Goal: Transaction & Acquisition: Book appointment/travel/reservation

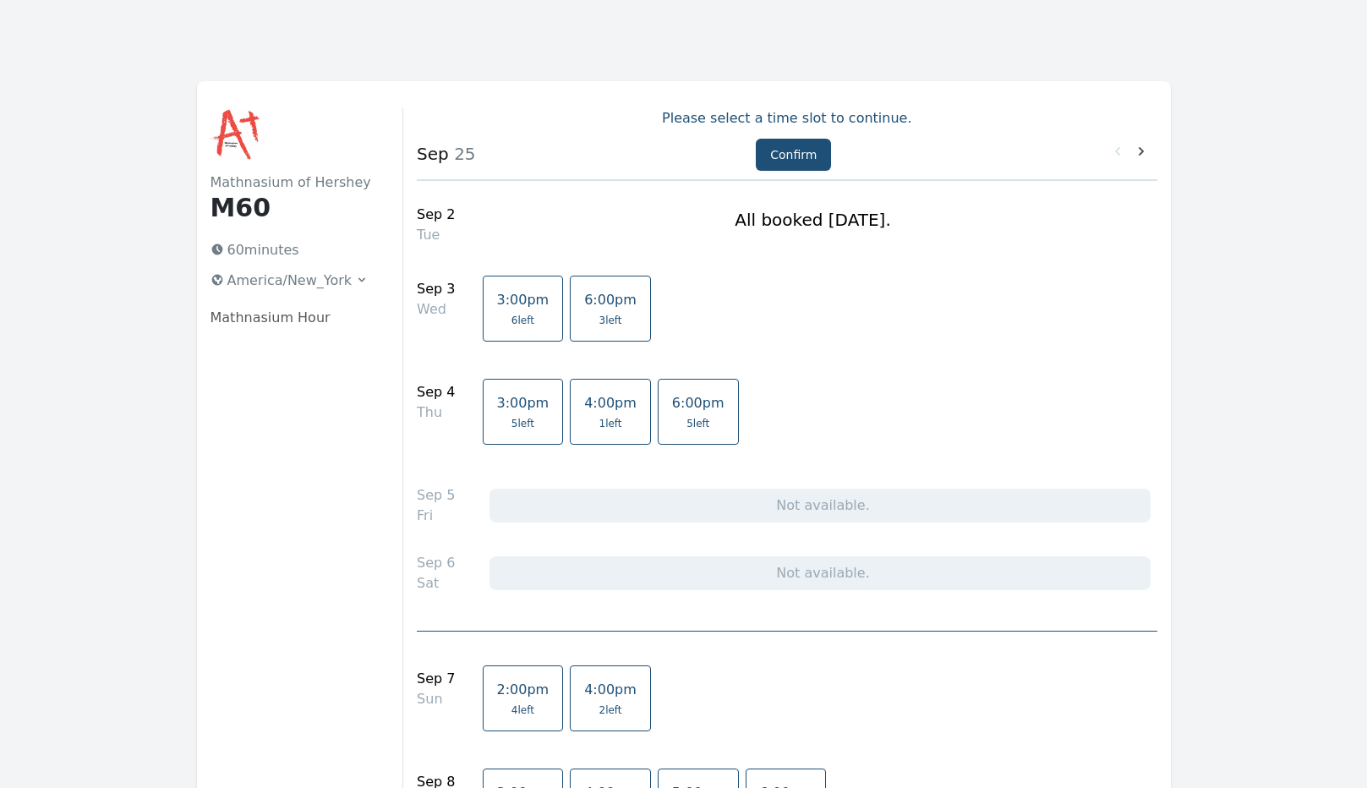
click at [511, 312] on link "3:00pm 6 left" at bounding box center [523, 309] width 81 height 66
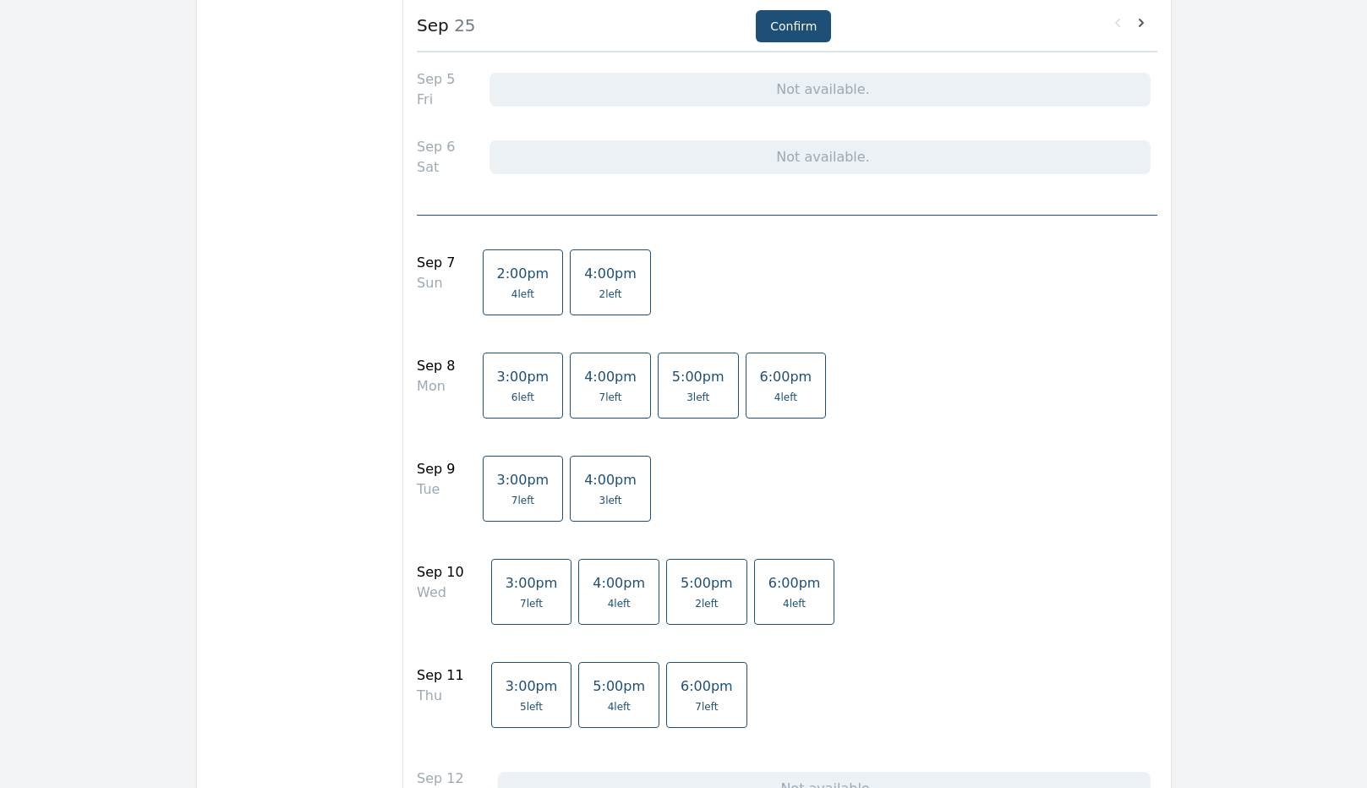
scroll to position [444, 0]
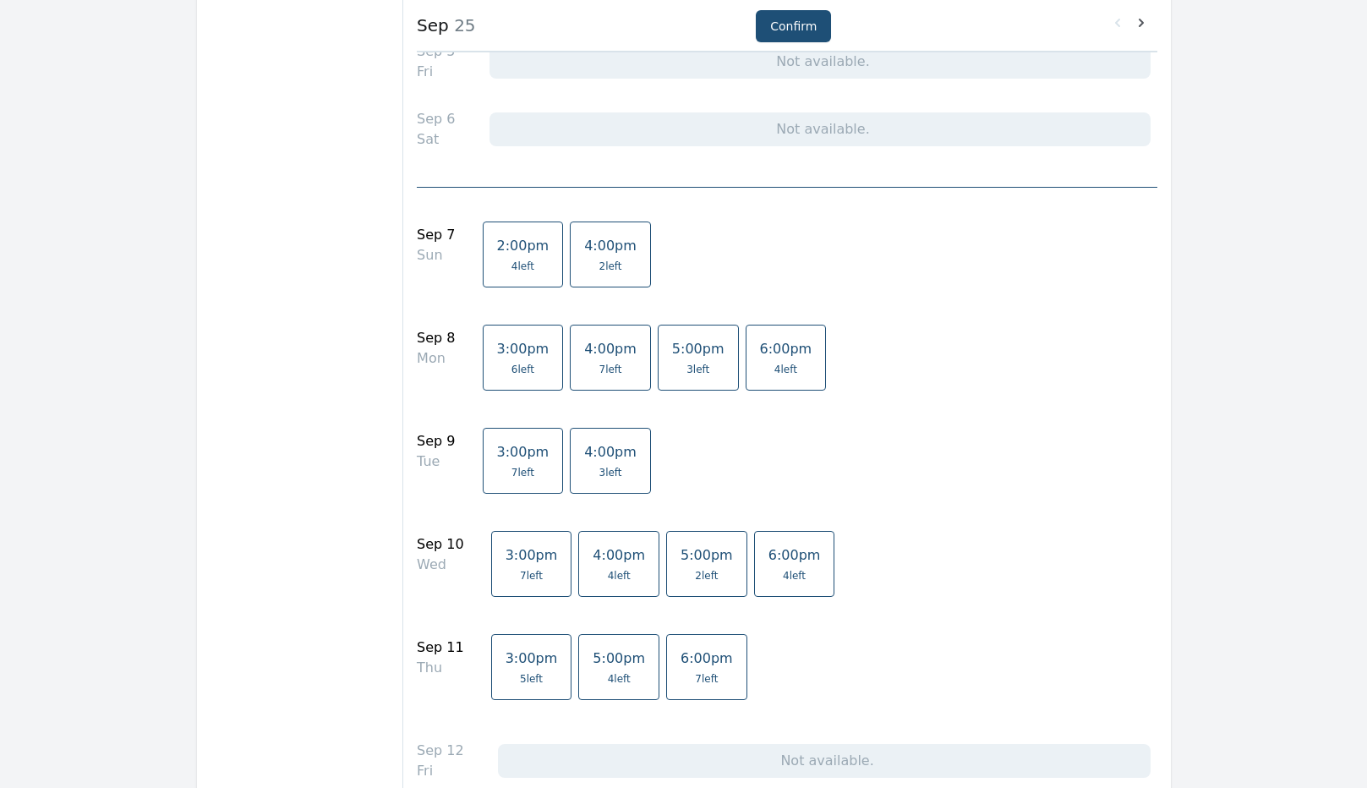
click at [587, 352] on span "4:00pm" at bounding box center [610, 349] width 52 height 16
click at [596, 564] on link "4:00pm 4 left" at bounding box center [618, 564] width 81 height 66
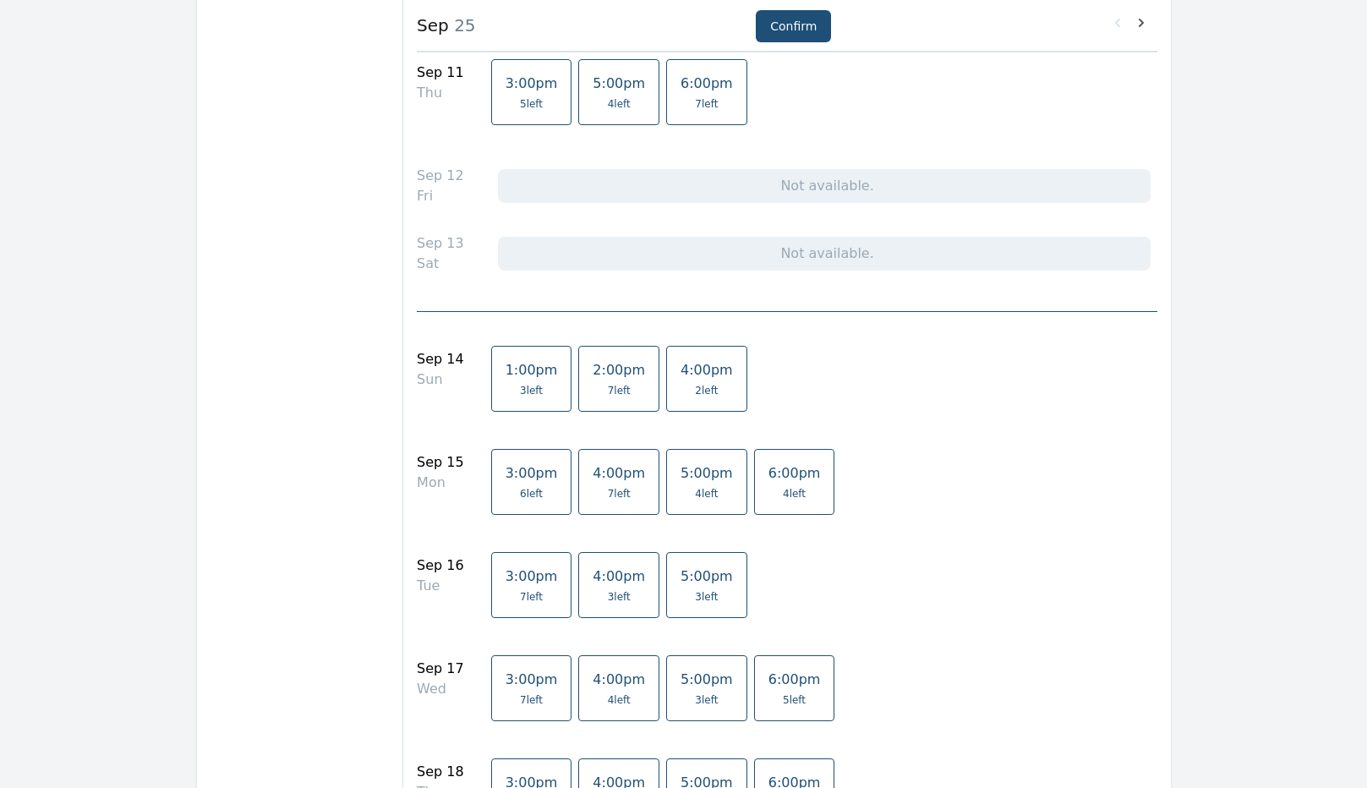
scroll to position [951, 0]
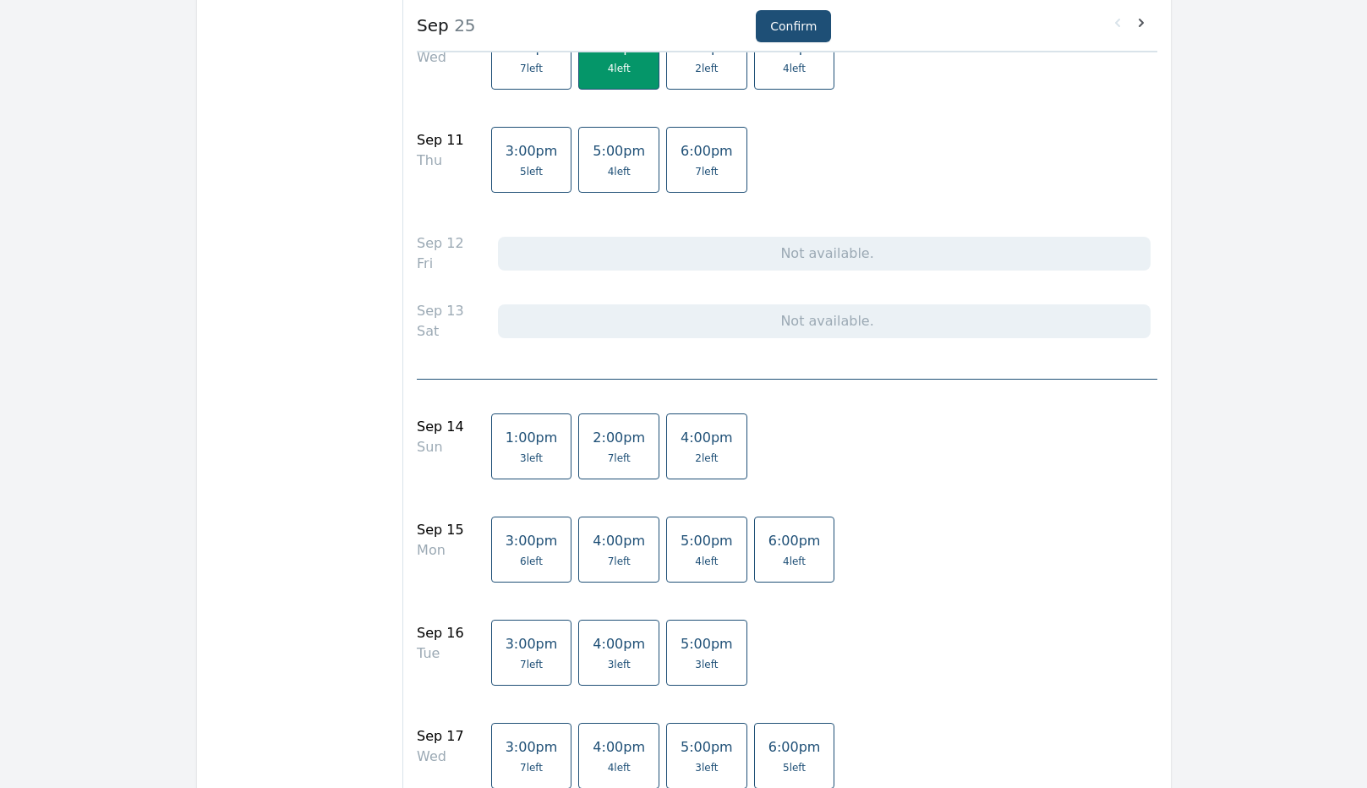
click at [608, 556] on span "7 left" at bounding box center [619, 561] width 23 height 14
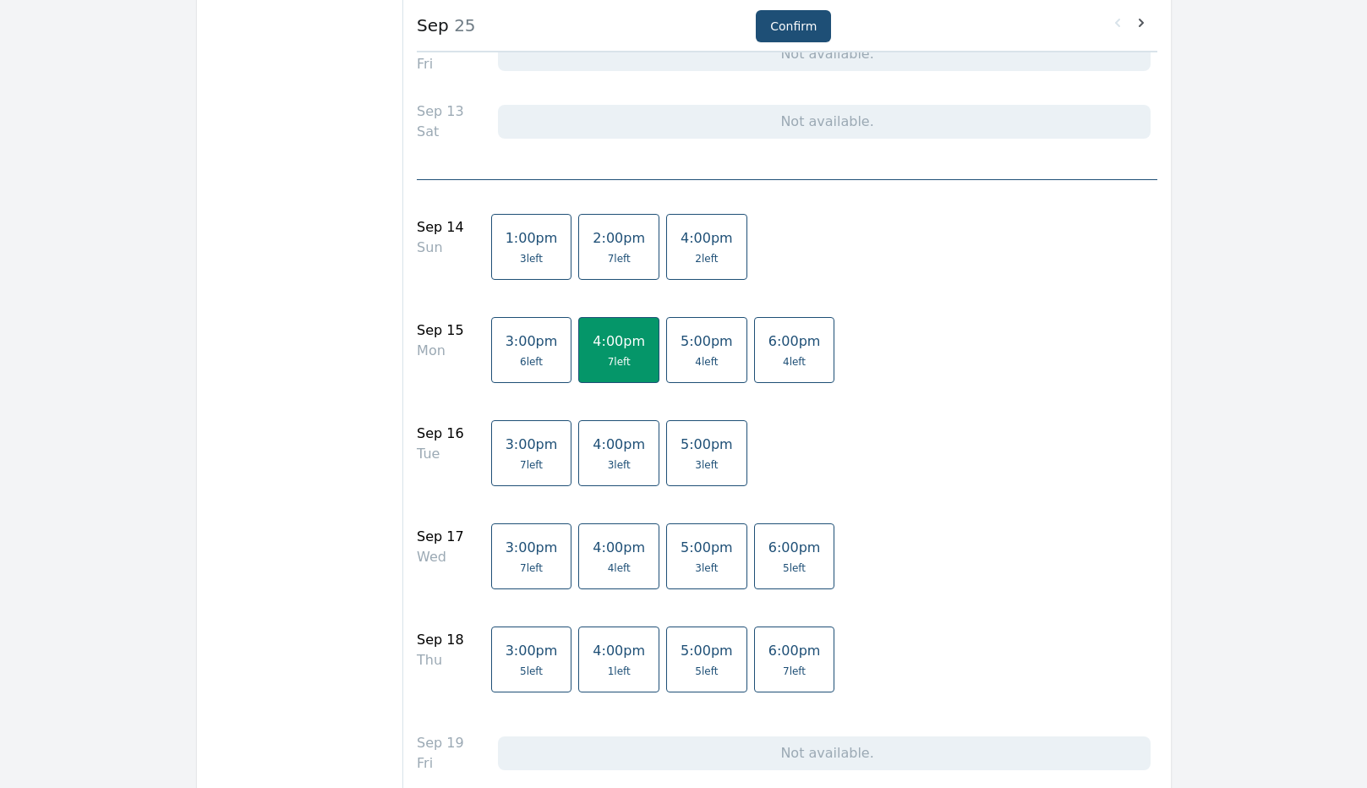
scroll to position [1162, 0]
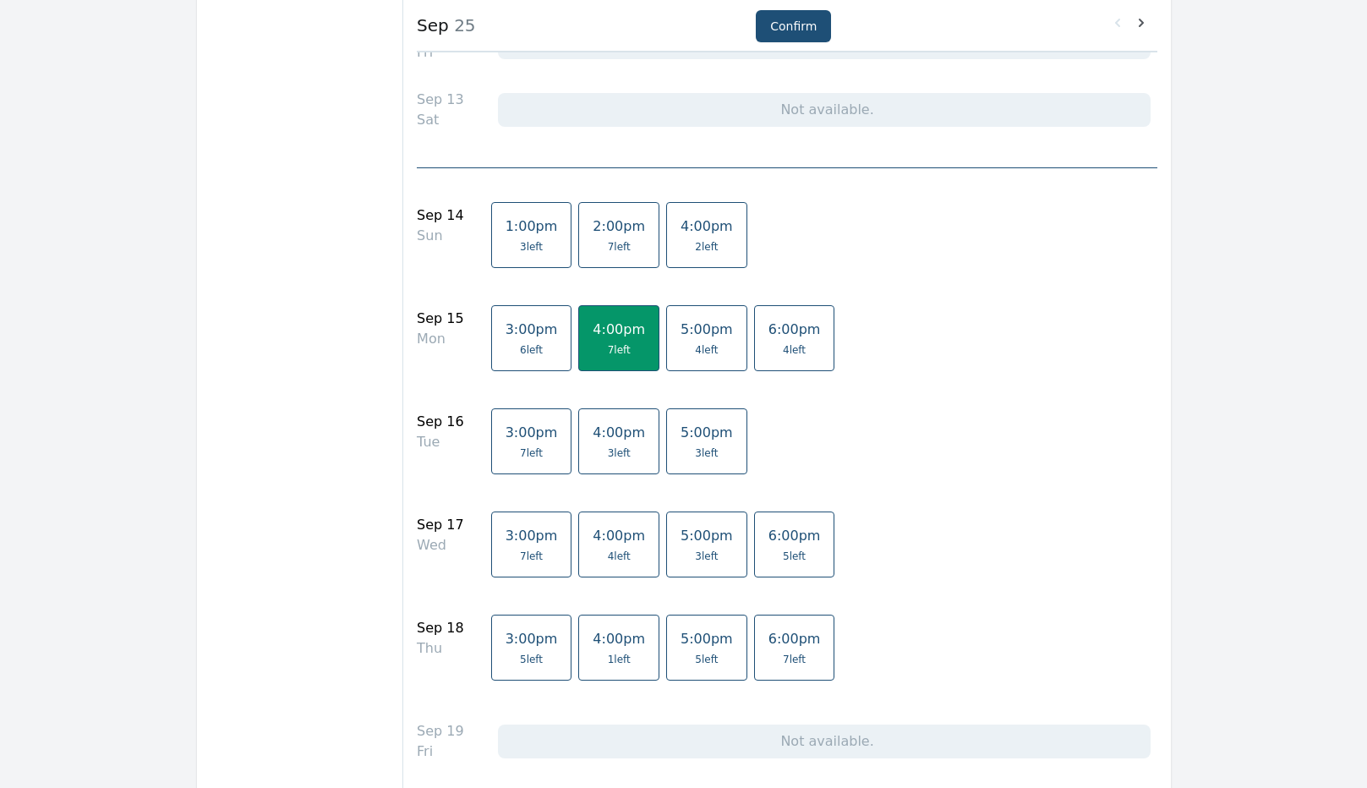
click at [605, 552] on span "4 left" at bounding box center [619, 556] width 52 height 14
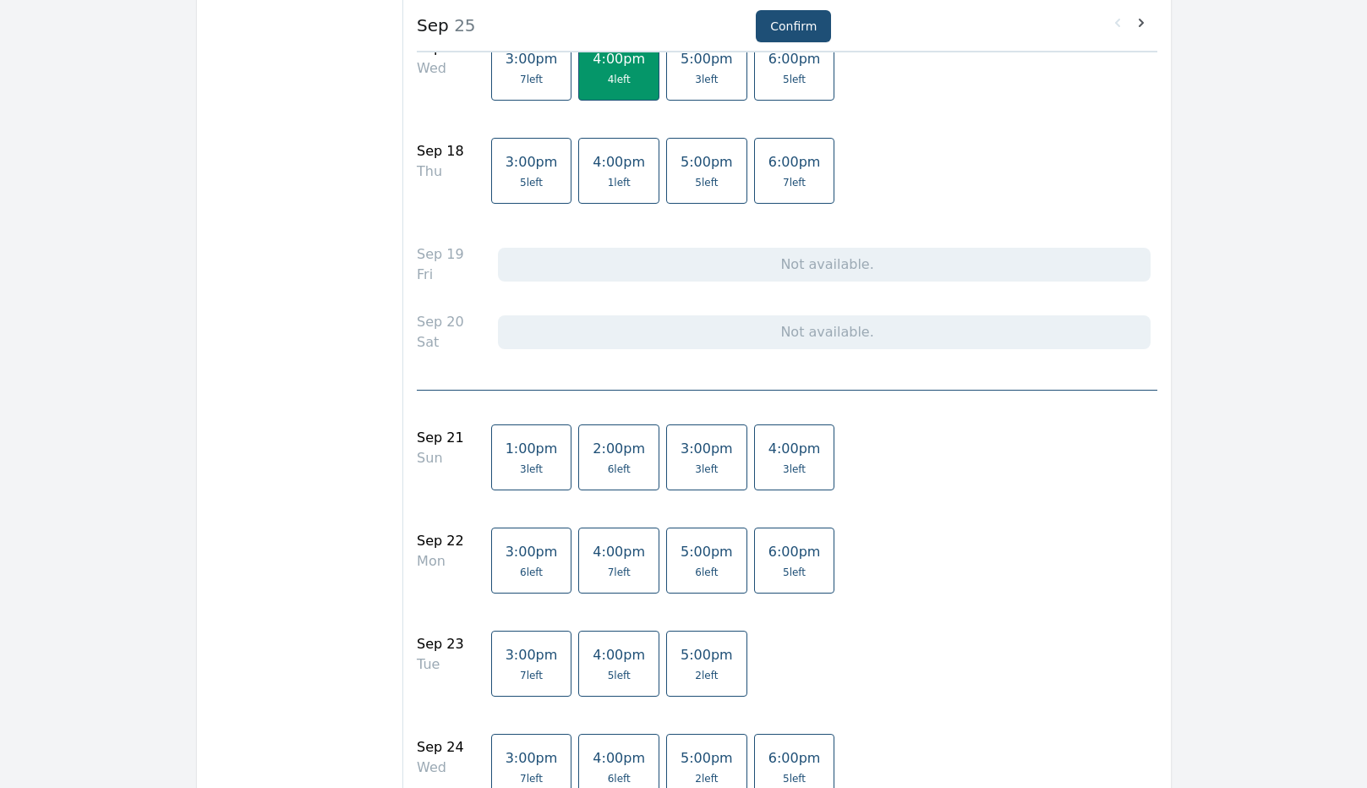
scroll to position [1648, 0]
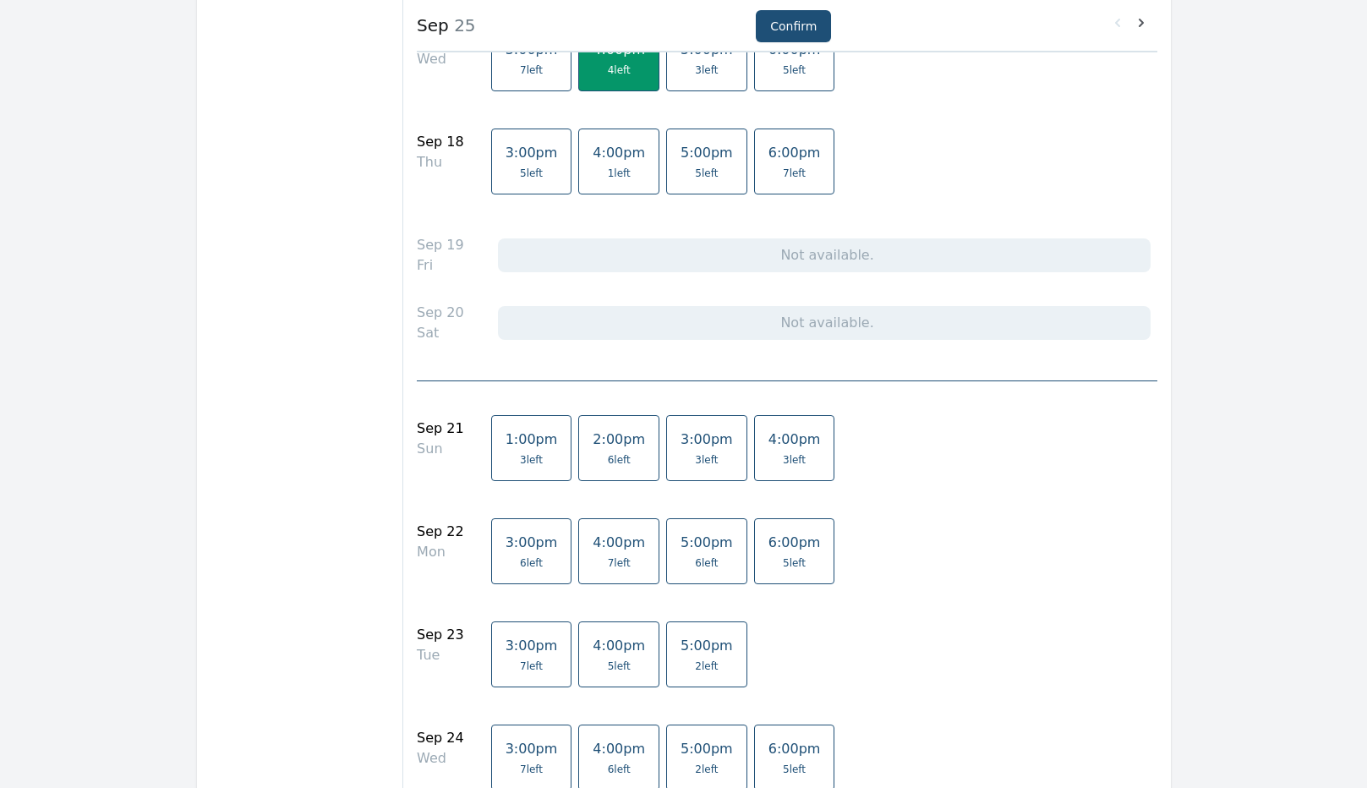
click at [593, 549] on span "4:00pm" at bounding box center [619, 542] width 52 height 16
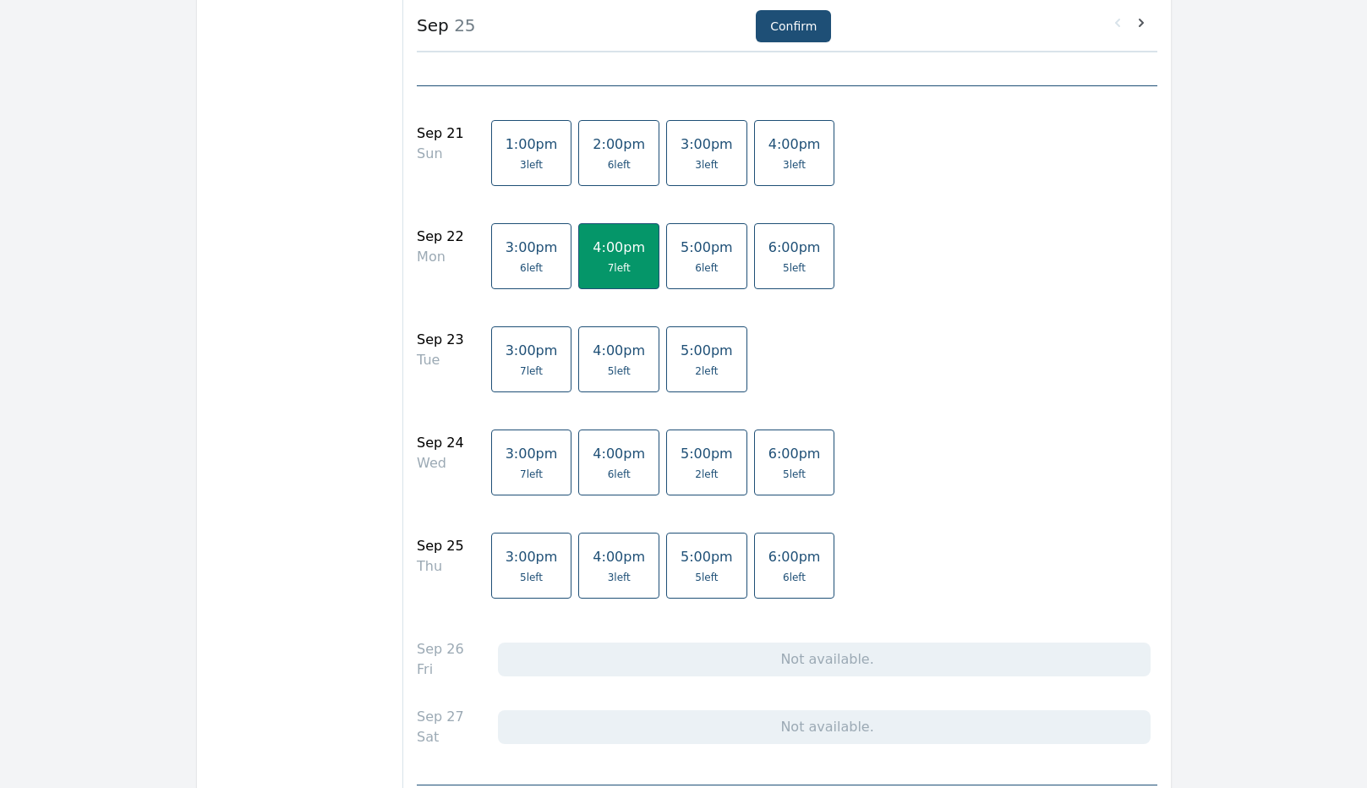
scroll to position [1944, 0]
click at [608, 471] on span "6 left" at bounding box center [619, 474] width 23 height 14
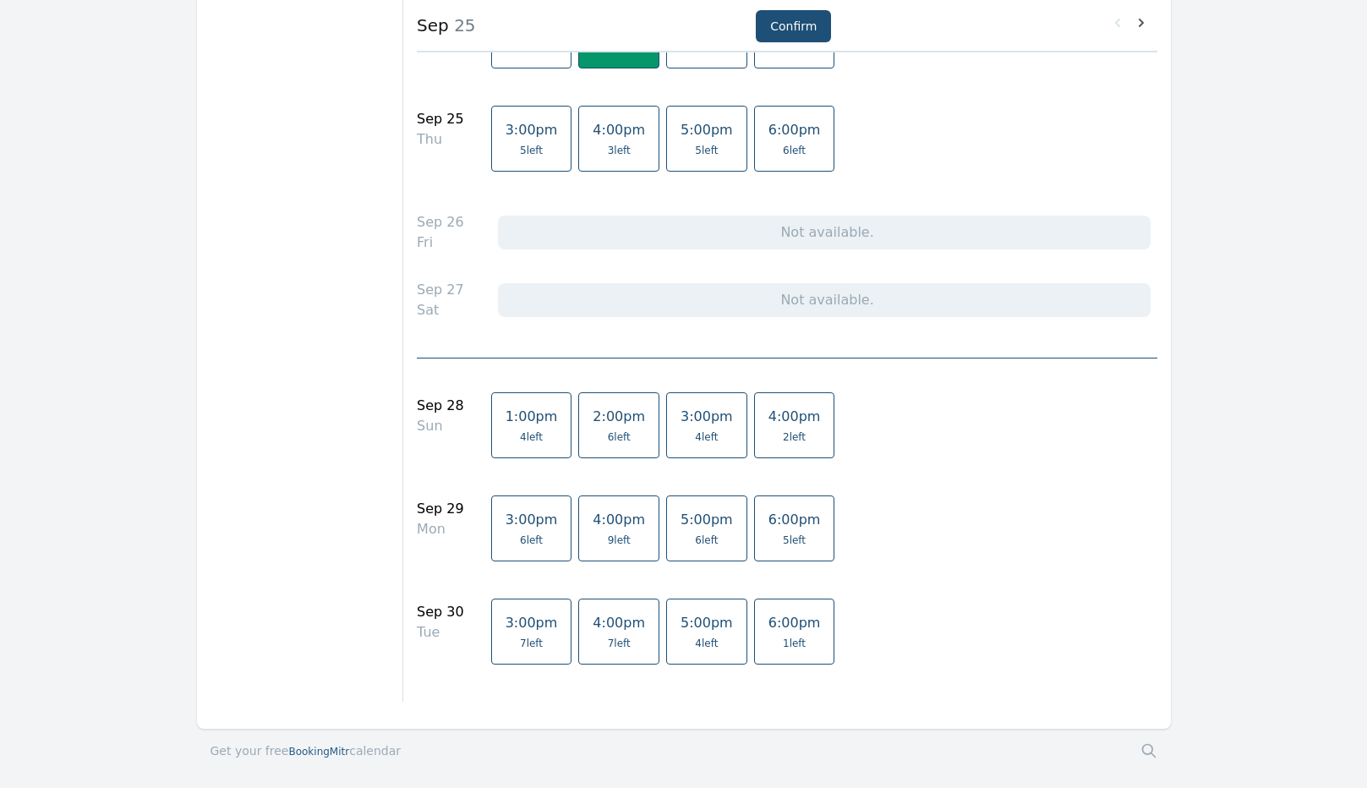
scroll to position [2388, 0]
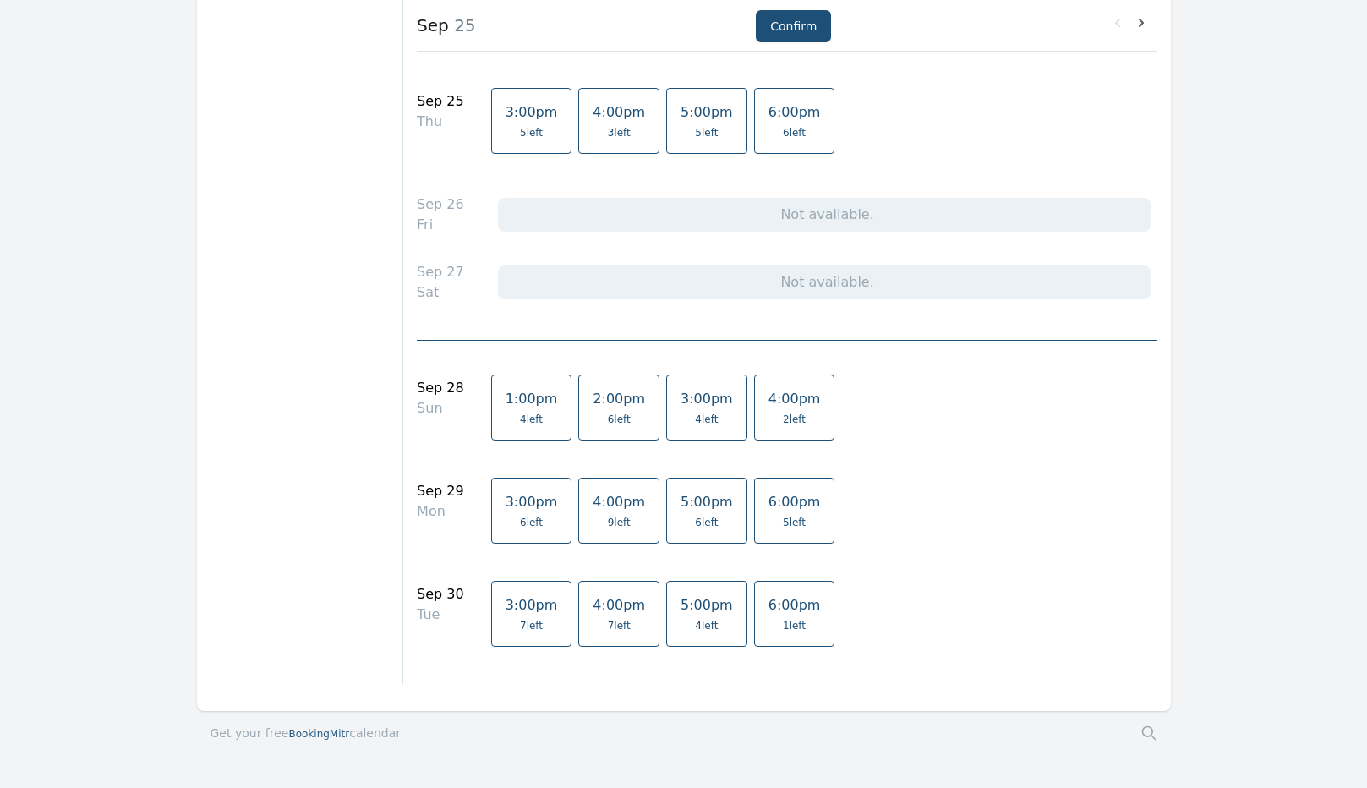
click at [608, 525] on span "9 left" at bounding box center [619, 523] width 23 height 14
click at [608, 619] on span "7 left" at bounding box center [619, 626] width 23 height 14
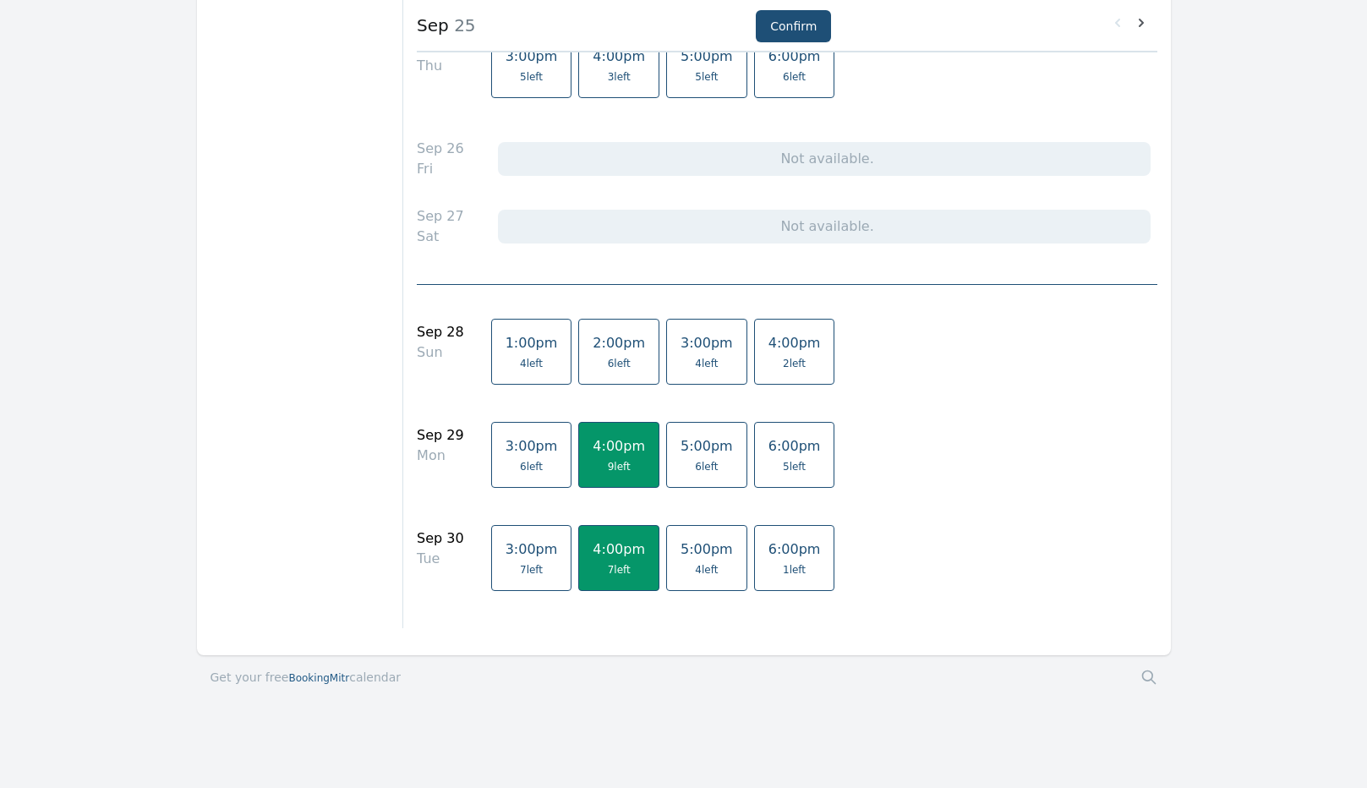
scroll to position [2446, 0]
click at [608, 564] on span "7 left" at bounding box center [619, 567] width 23 height 14
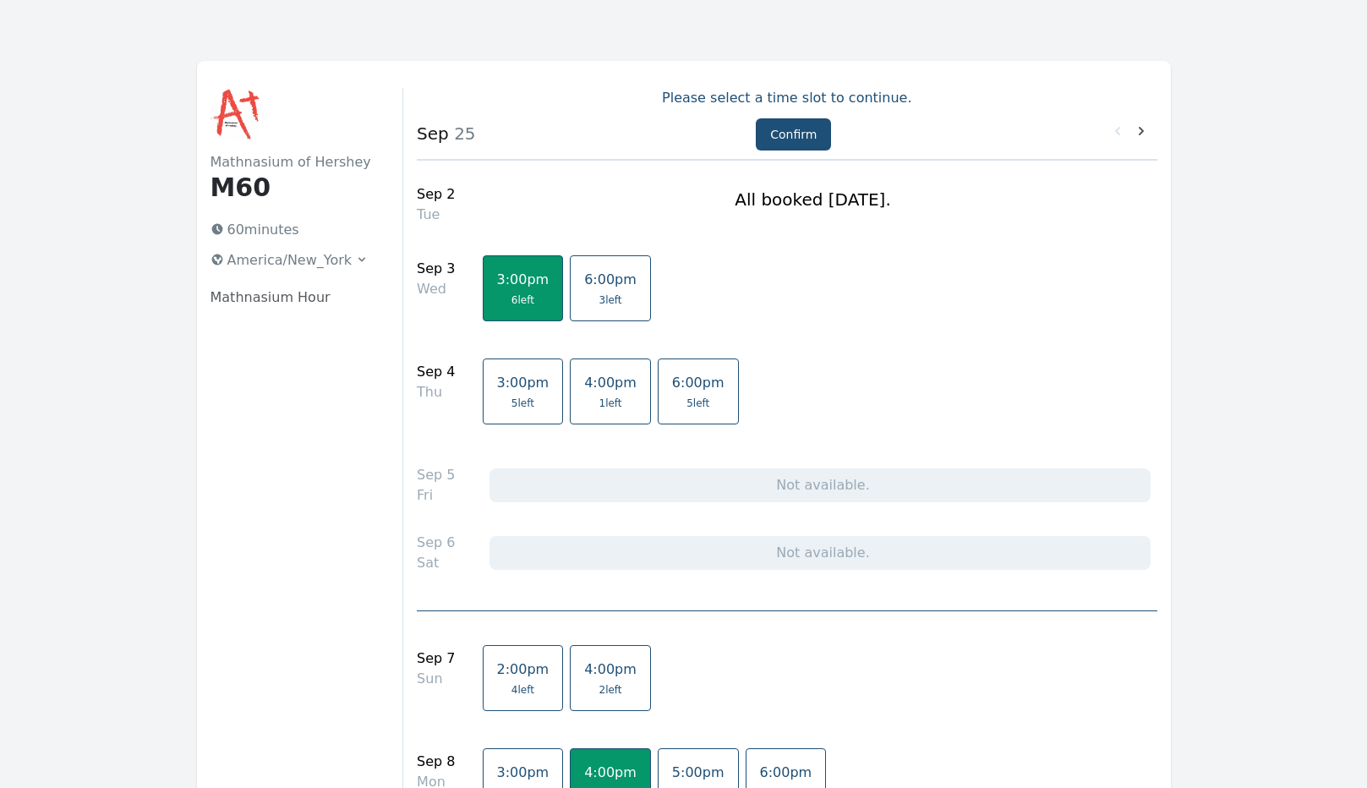
scroll to position [0, 0]
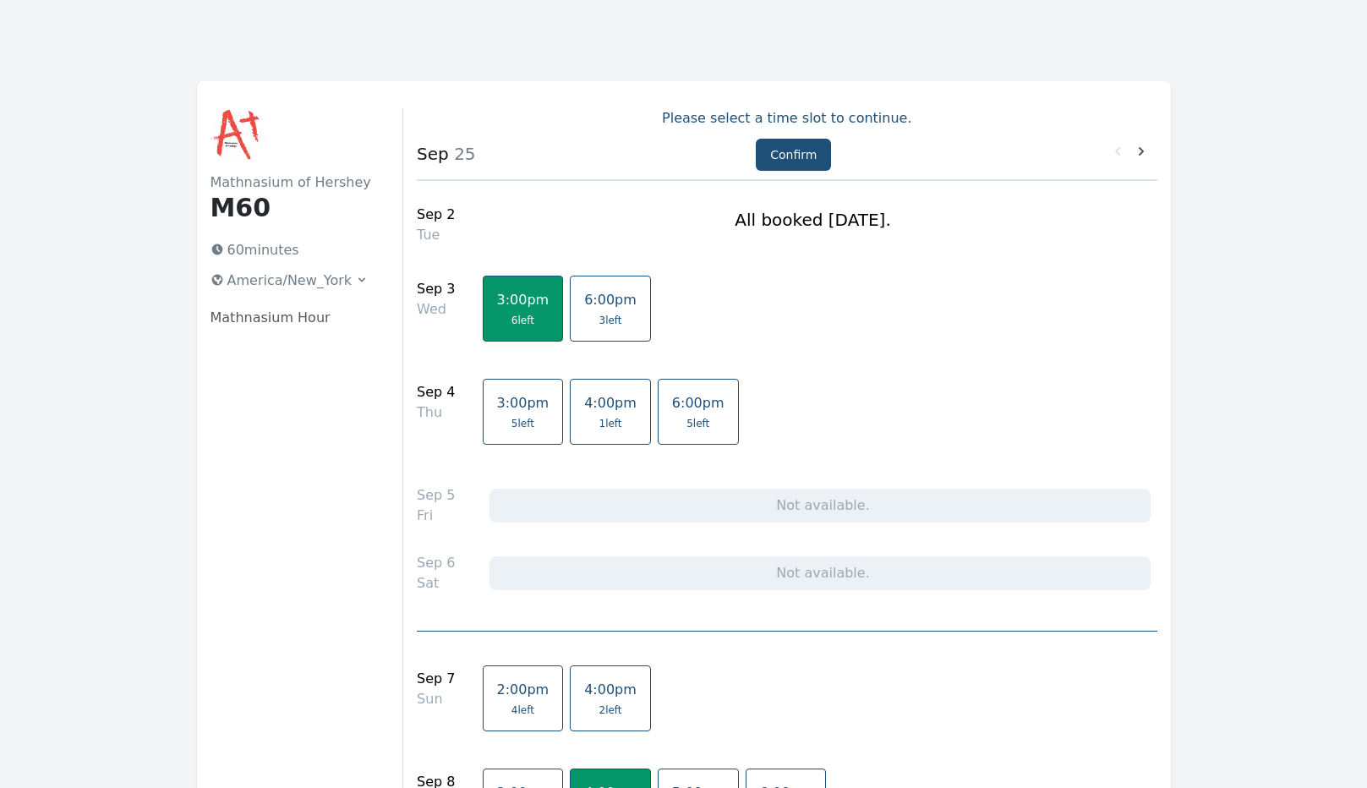
click at [521, 318] on span "6 left" at bounding box center [523, 321] width 52 height 14
click at [773, 156] on button "Confirm" at bounding box center [793, 155] width 75 height 32
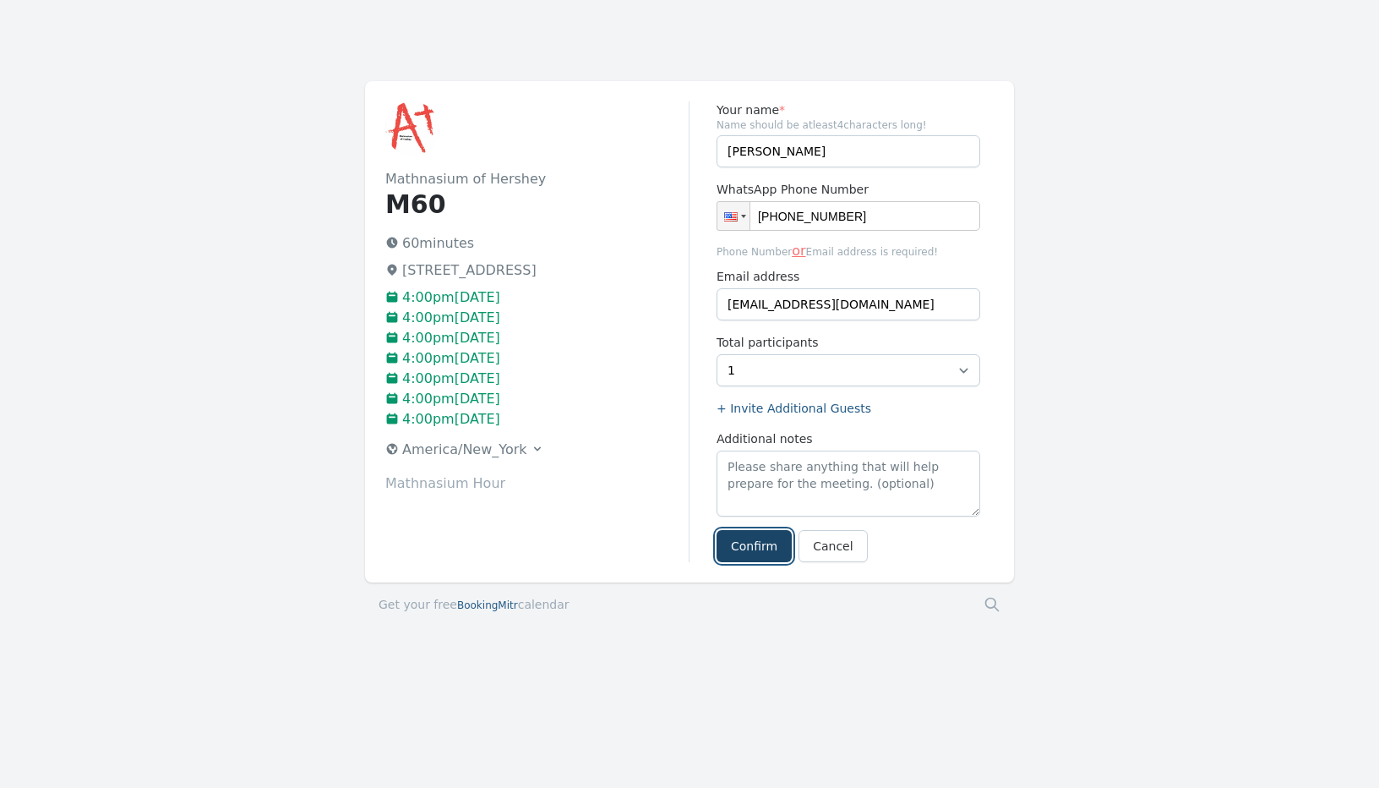
click at [758, 538] on button "Confirm" at bounding box center [754, 546] width 75 height 32
